Goal: Task Accomplishment & Management: Use online tool/utility

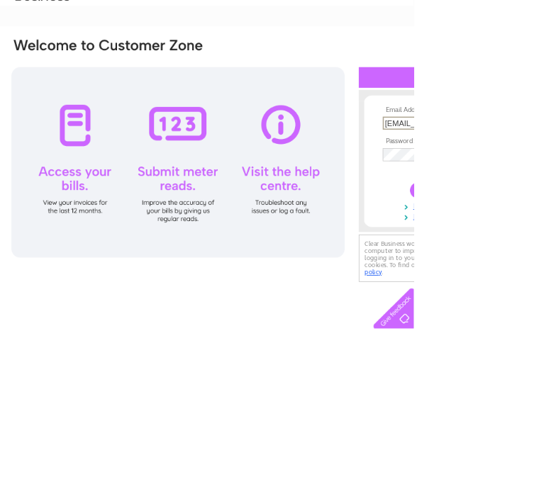
scroll to position [0, 137]
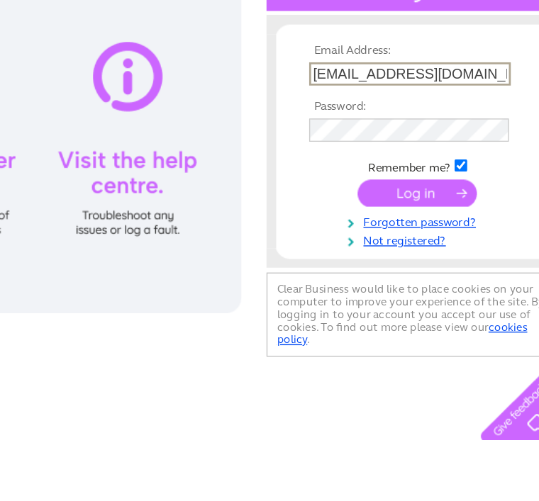
type input "idlh53@aol.com"
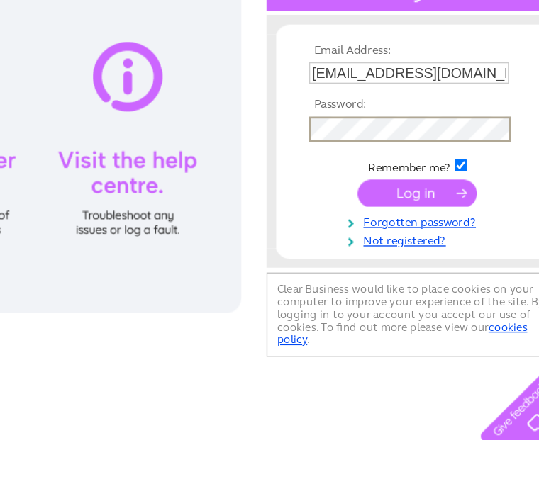
click at [396, 310] on input "submit" at bounding box center [439, 320] width 87 height 20
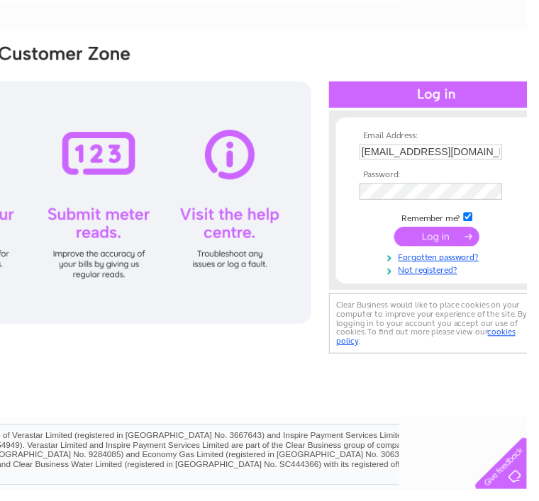
scroll to position [77, 135]
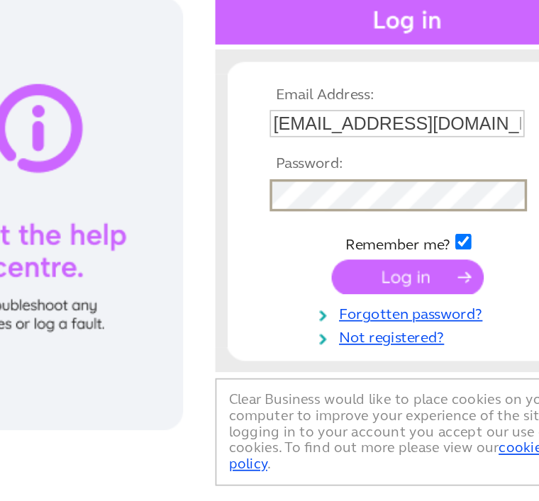
click at [399, 232] on input "submit" at bounding box center [442, 242] width 87 height 20
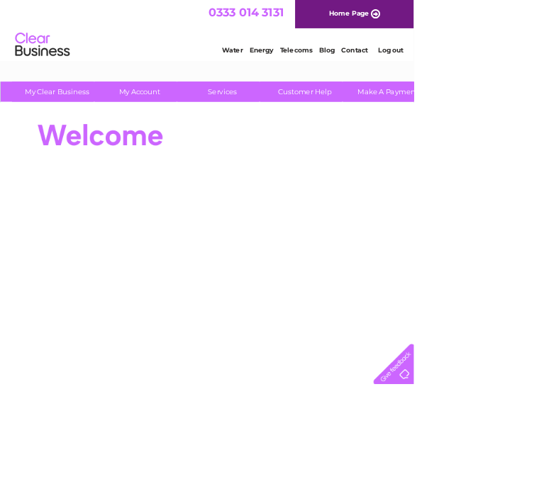
select select "1155110"
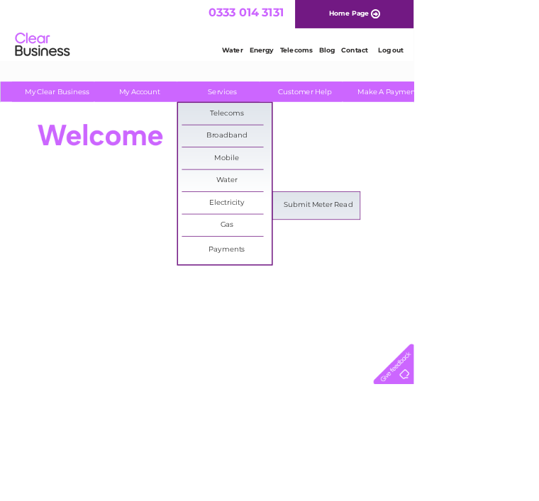
click at [432, 263] on link "Submit Meter Read" at bounding box center [414, 268] width 117 height 28
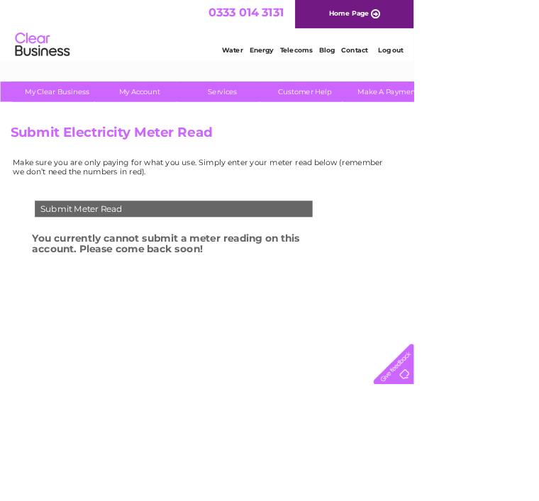
select select "1155110"
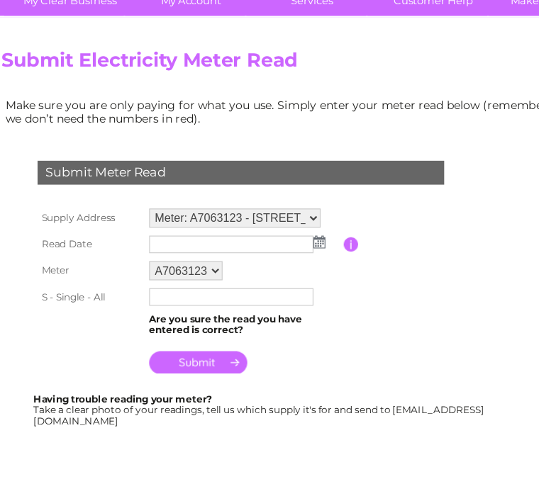
scroll to position [105, 12]
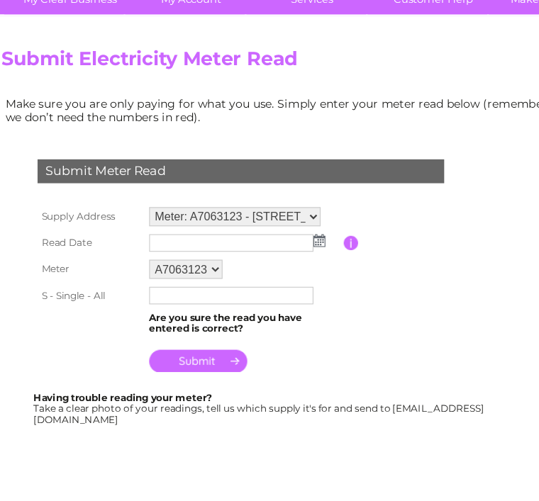
click at [283, 223] on img at bounding box center [284, 228] width 11 height 11
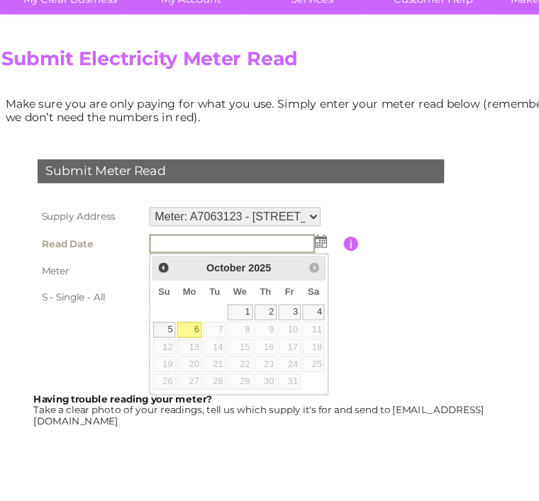
click at [167, 301] on link "6" at bounding box center [168, 308] width 22 height 14
type input "2025/10/06"
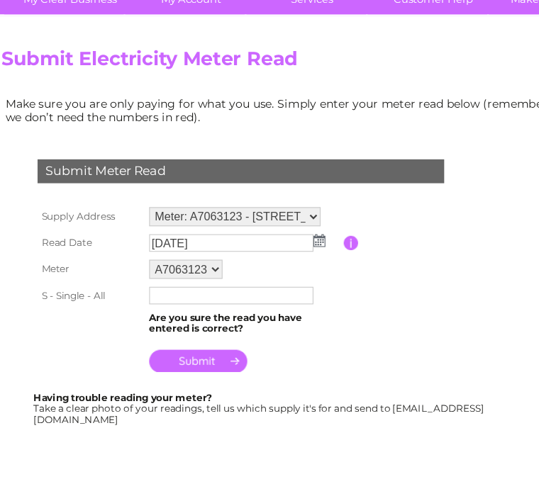
click at [153, 270] on input "text" at bounding box center [206, 278] width 146 height 16
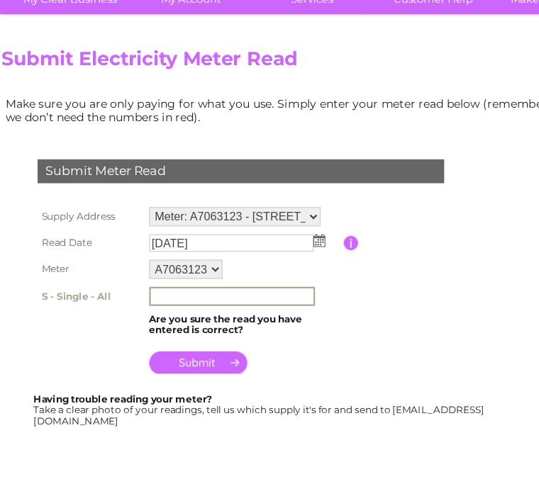
scroll to position [104, 0]
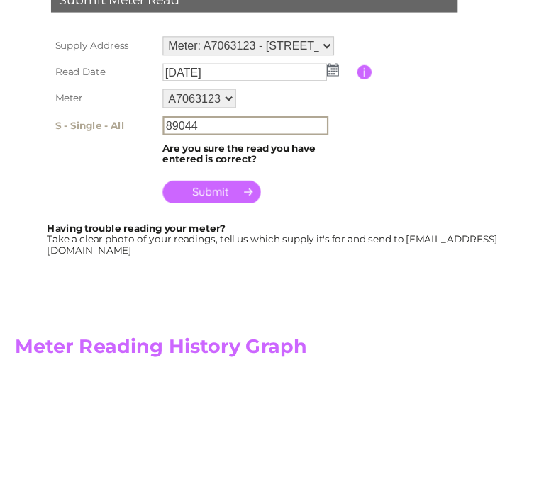
type input "89044"
click at [199, 328] on input "submit" at bounding box center [188, 338] width 87 height 20
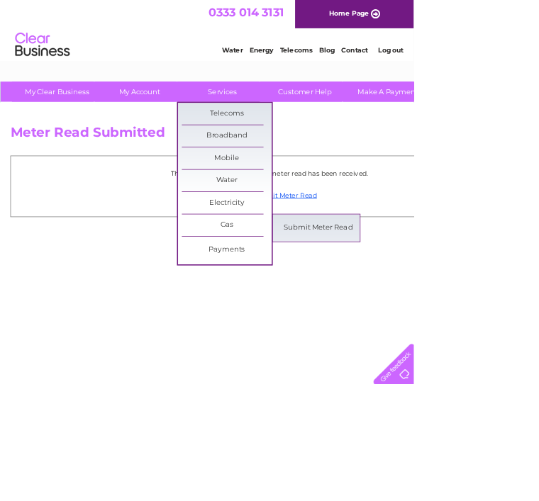
click at [416, 300] on link "Submit Meter Read" at bounding box center [414, 297] width 117 height 28
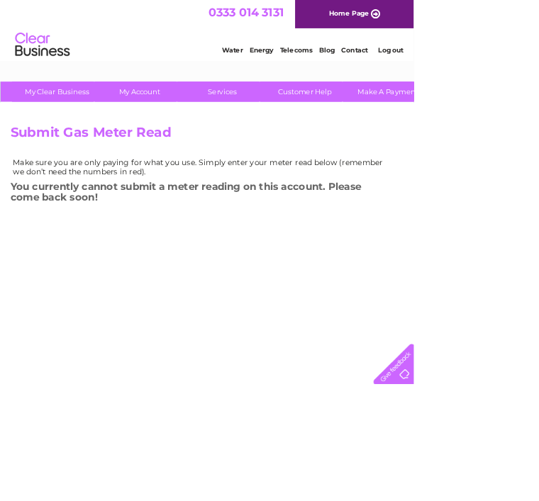
select select "1155110"
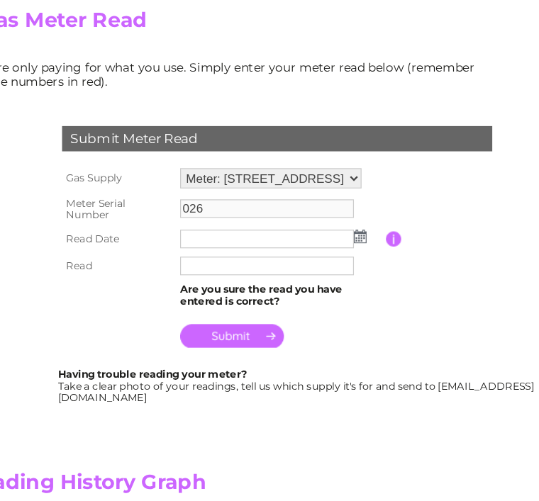
scroll to position [115, 72]
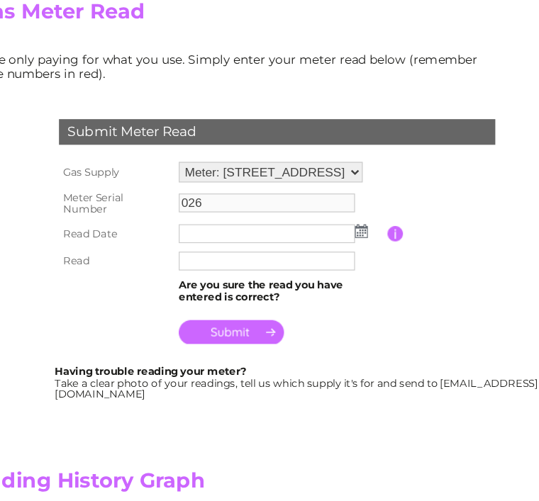
click at [325, 234] on img at bounding box center [330, 239] width 11 height 11
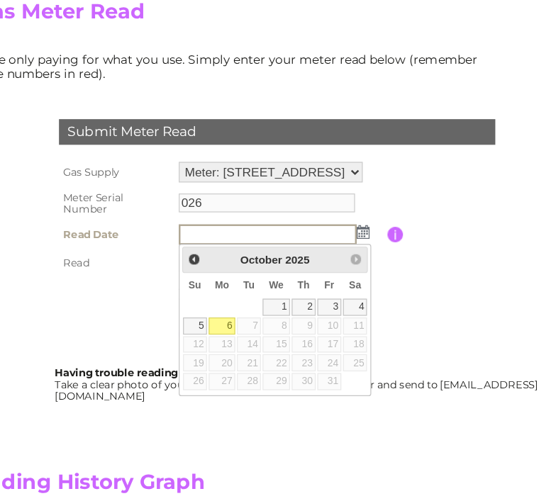
click at [203, 311] on link "6" at bounding box center [214, 318] width 22 height 14
type input "2025/10/06"
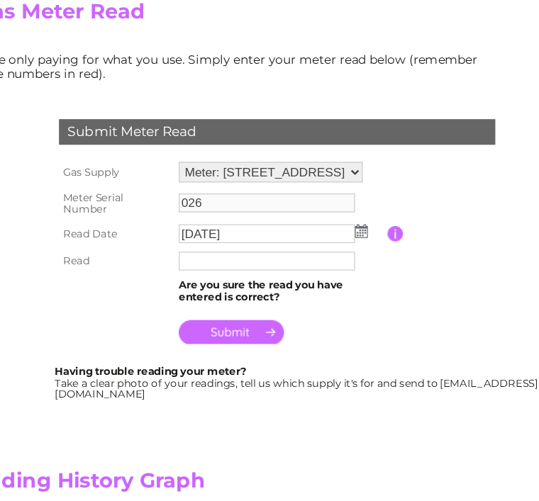
click at [179, 257] on input "text" at bounding box center [252, 265] width 146 height 16
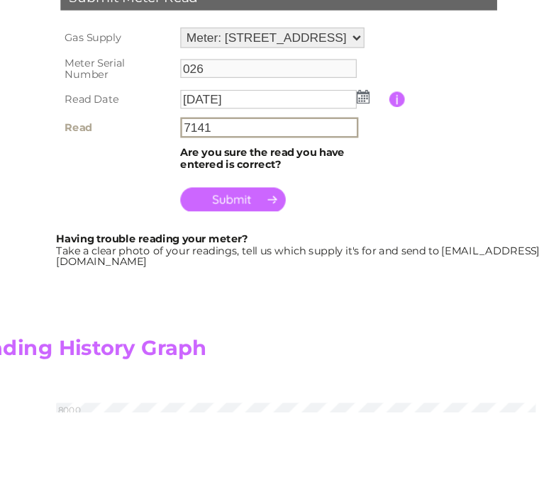
type input "7141"
click at [203, 315] on input "submit" at bounding box center [222, 325] width 87 height 20
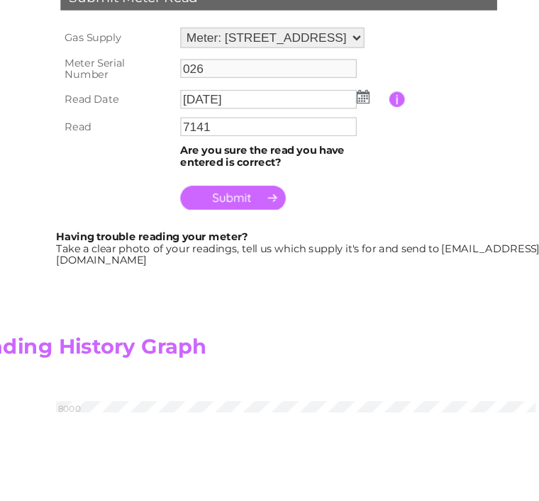
scroll to position [226, 72]
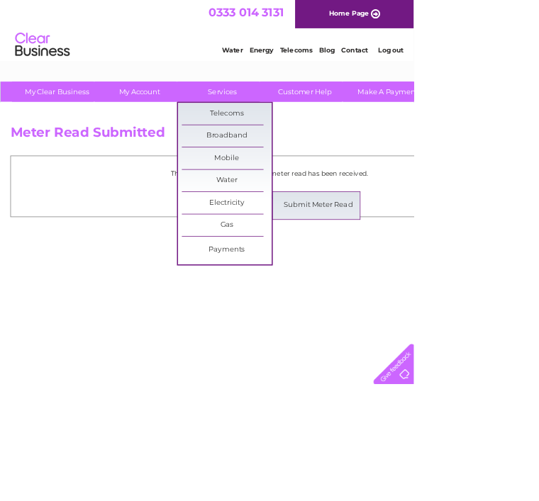
click at [426, 269] on link "Submit Meter Read" at bounding box center [414, 268] width 117 height 28
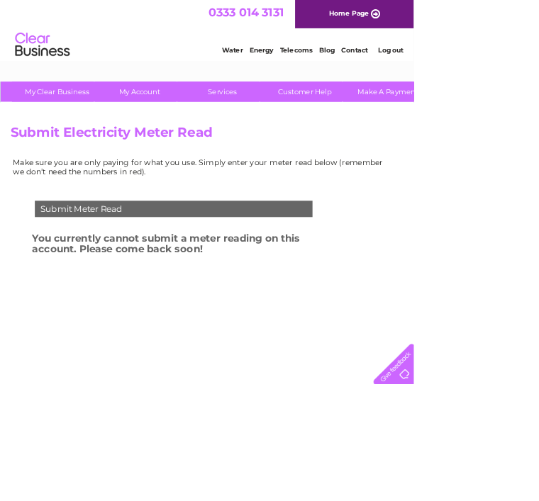
select select "945804"
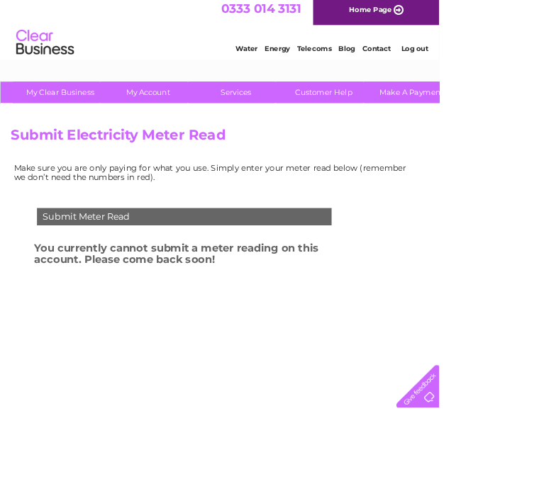
scroll to position [9, 0]
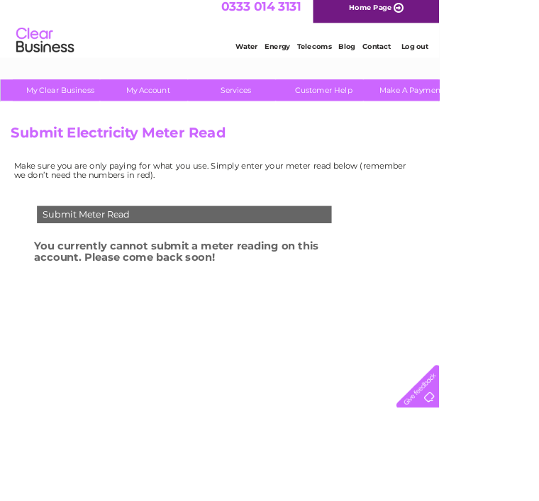
click at [220, 269] on div "Submit Meter Read" at bounding box center [225, 263] width 361 height 21
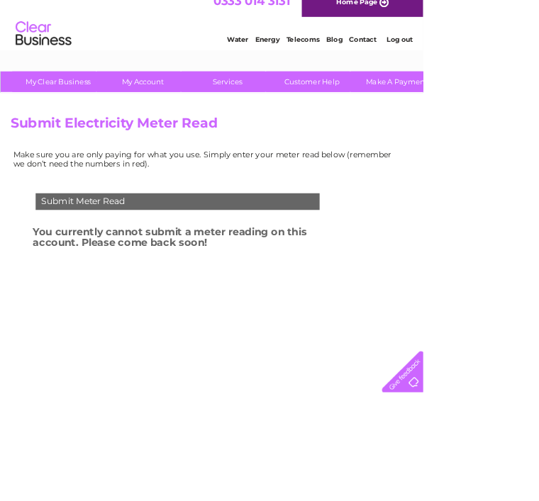
scroll to position [16, 0]
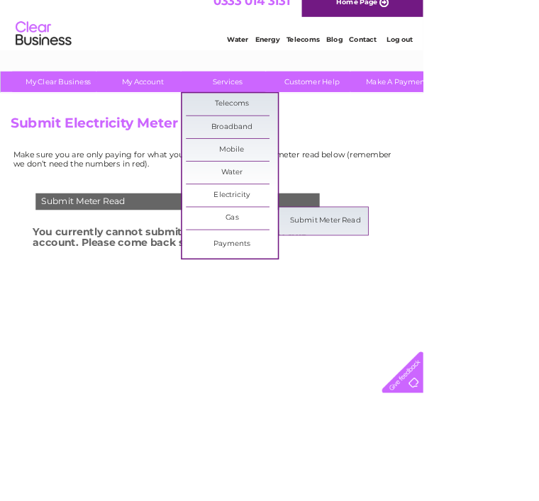
click at [449, 277] on link "Submit Meter Read" at bounding box center [414, 281] width 117 height 28
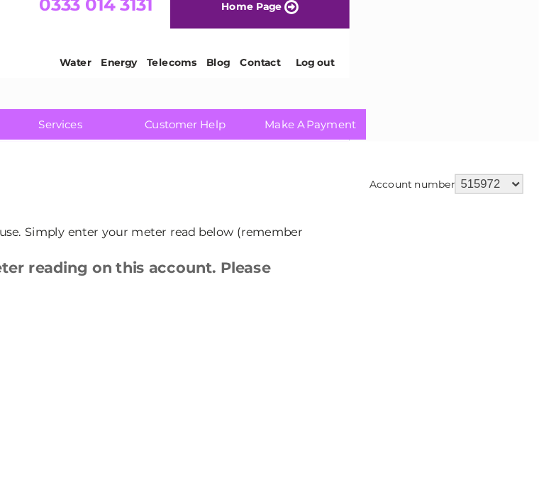
click at [466, 160] on select "515972 945804 1155110" at bounding box center [495, 168] width 59 height 17
select select "945804"
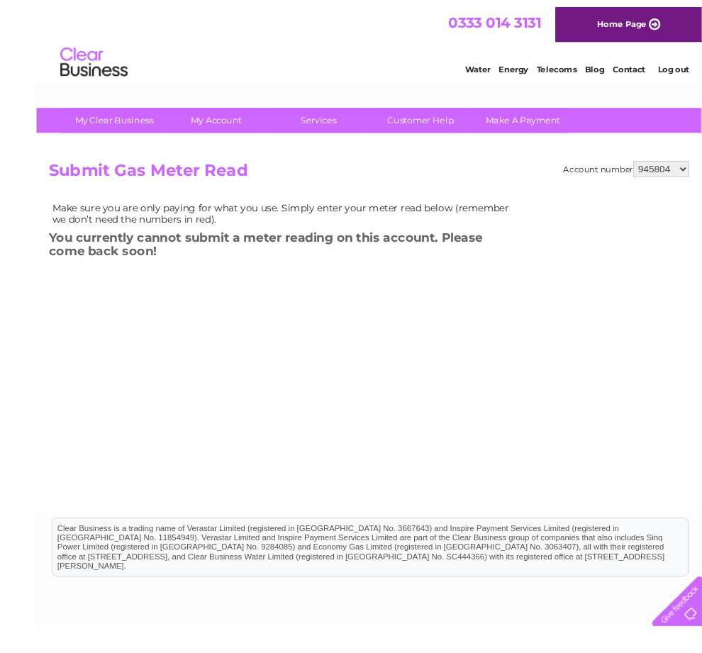
scroll to position [32, 0]
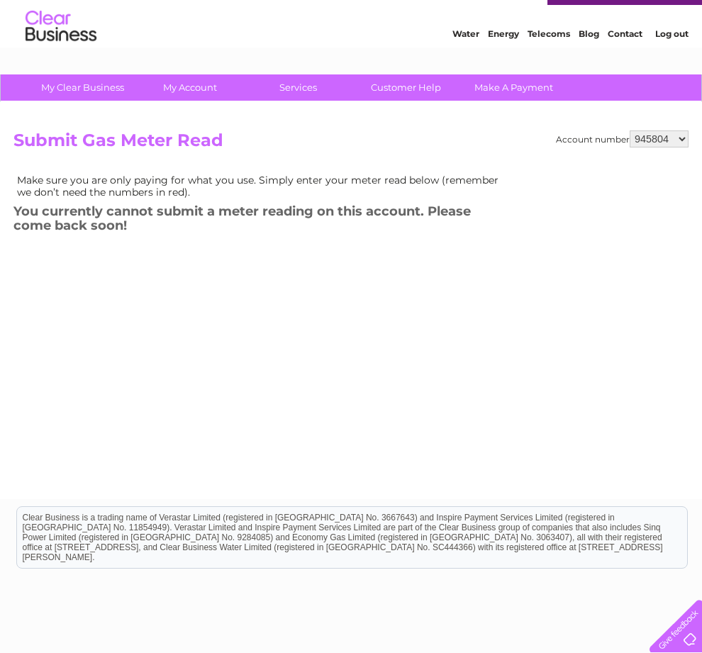
click at [538, 141] on select "515972 945804 1155110" at bounding box center [658, 138] width 59 height 17
select select "515972"
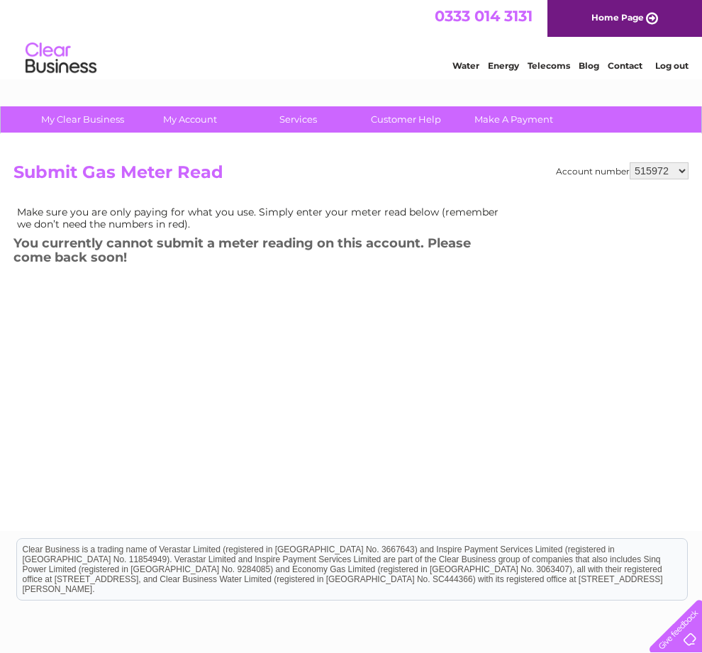
click at [669, 171] on select "515972 945804 1155110" at bounding box center [658, 170] width 59 height 17
select select "945804"
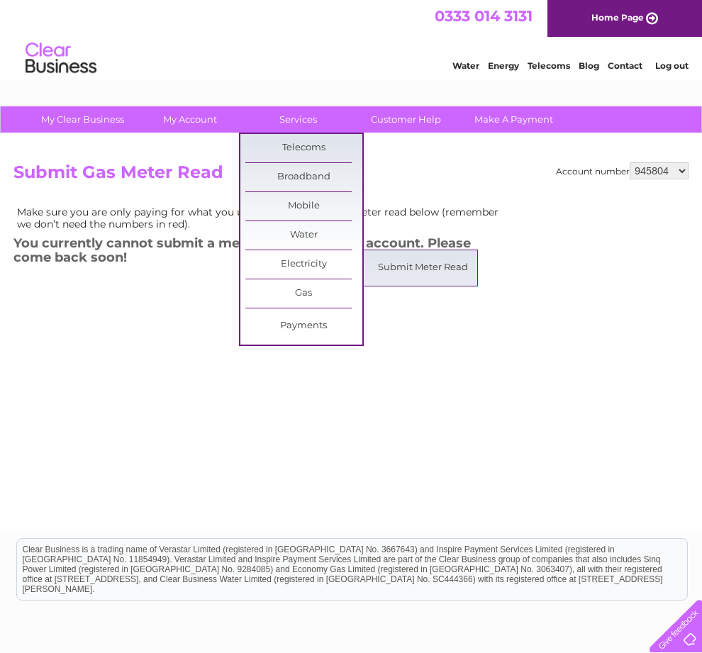
click at [438, 266] on link "Submit Meter Read" at bounding box center [422, 268] width 117 height 28
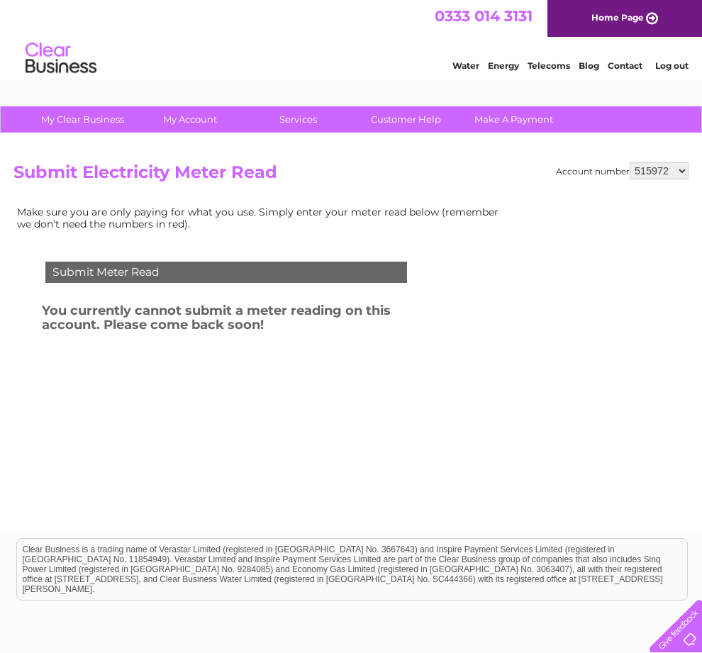
click at [673, 174] on select "515972 945804 1155110" at bounding box center [658, 170] width 59 height 17
select select "945804"
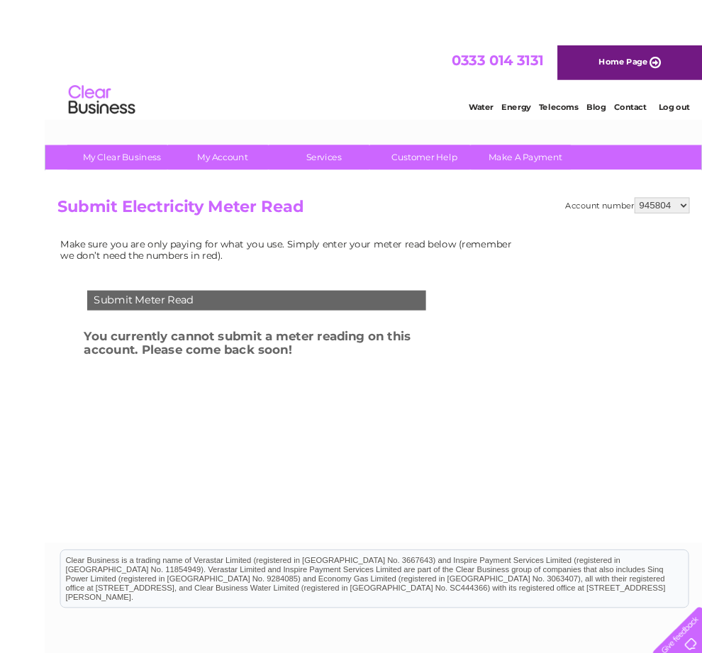
scroll to position [12, 0]
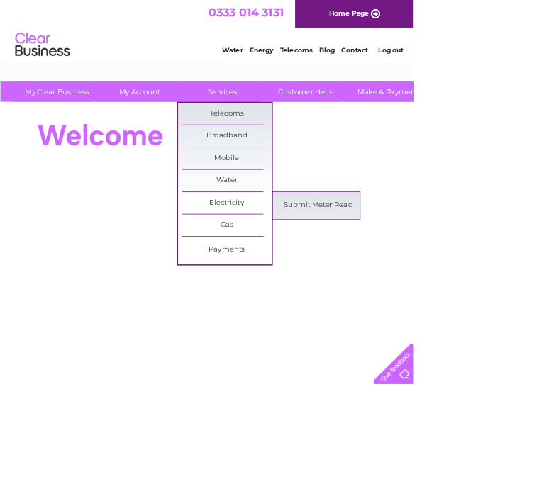
click at [416, 271] on link "Submit Meter Read" at bounding box center [414, 268] width 117 height 28
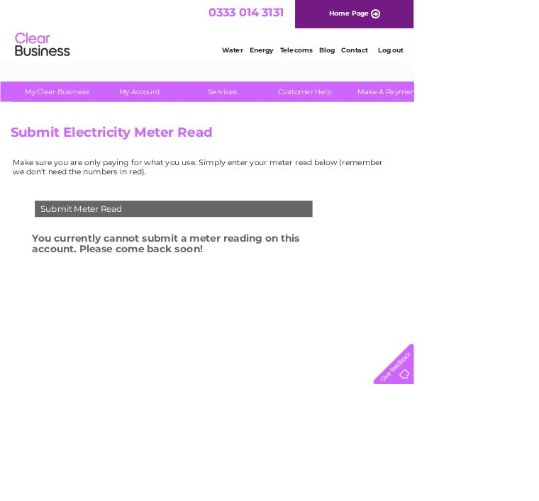
select select "945804"
